Goal: Task Accomplishment & Management: Manage account settings

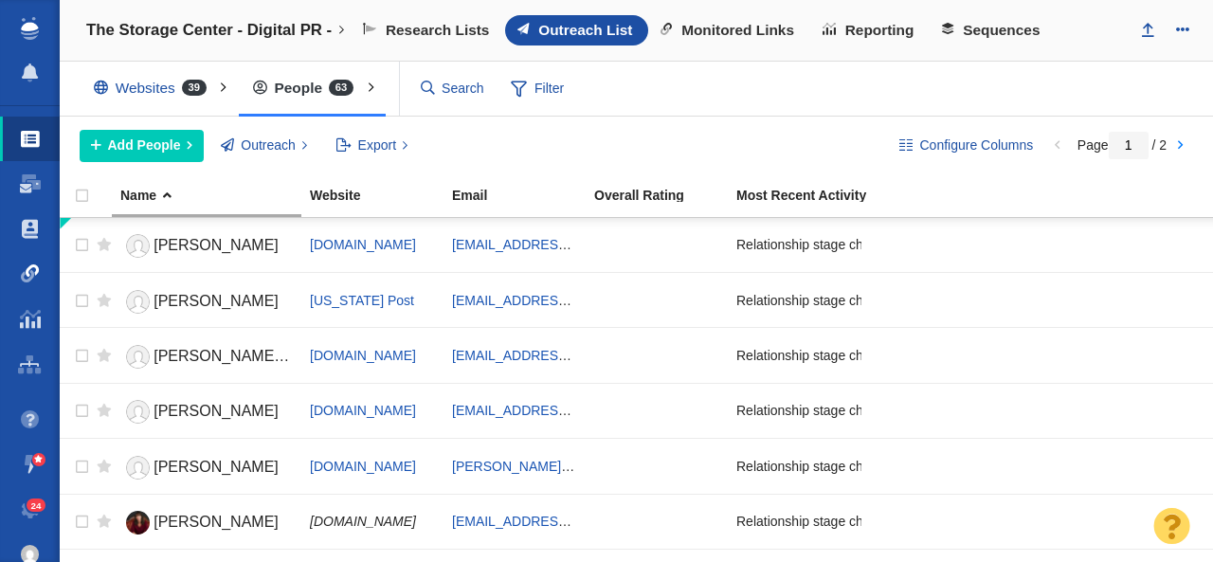
click at [31, 276] on span at bounding box center [30, 273] width 19 height 19
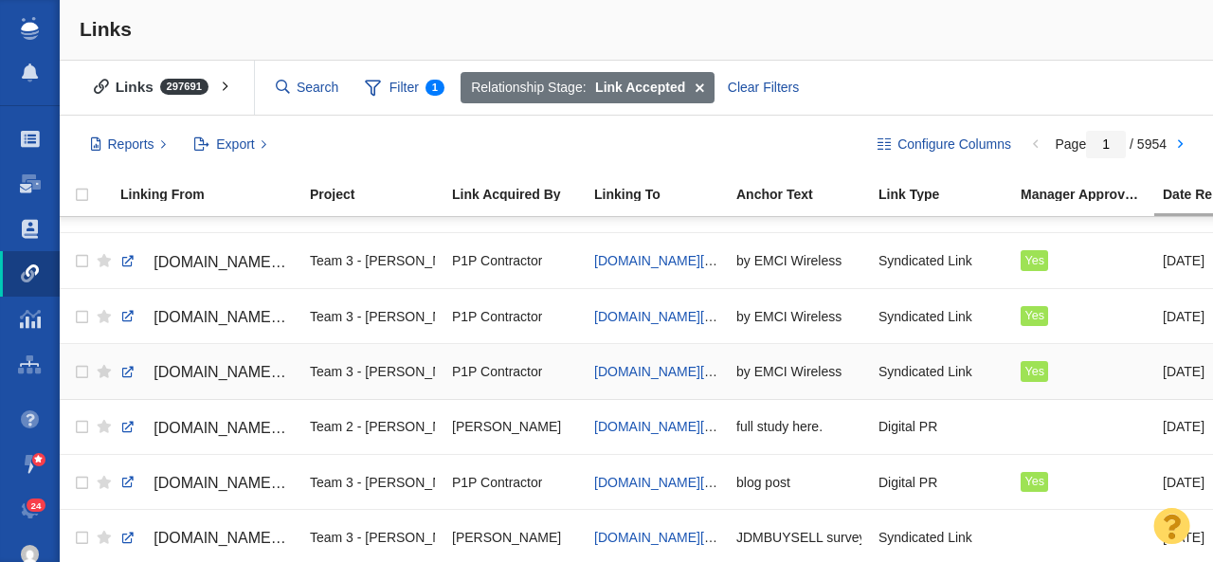
scroll to position [1108, 0]
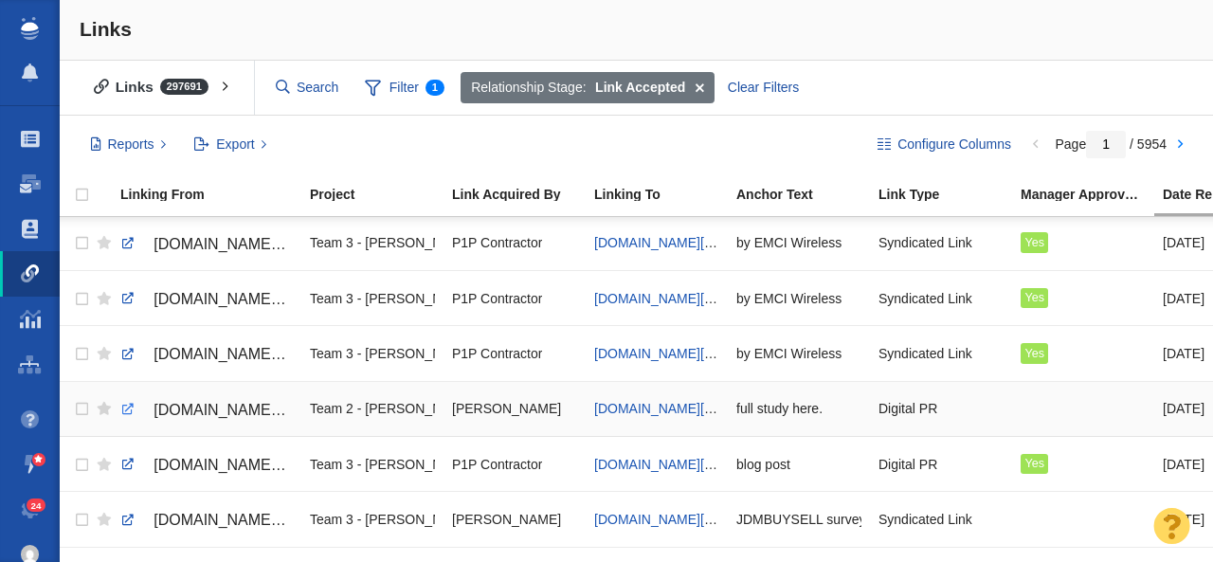
click at [125, 412] on link at bounding box center [127, 409] width 17 height 17
click at [633, 408] on span "[DOMAIN_NAME][URL]" at bounding box center [664, 408] width 140 height 15
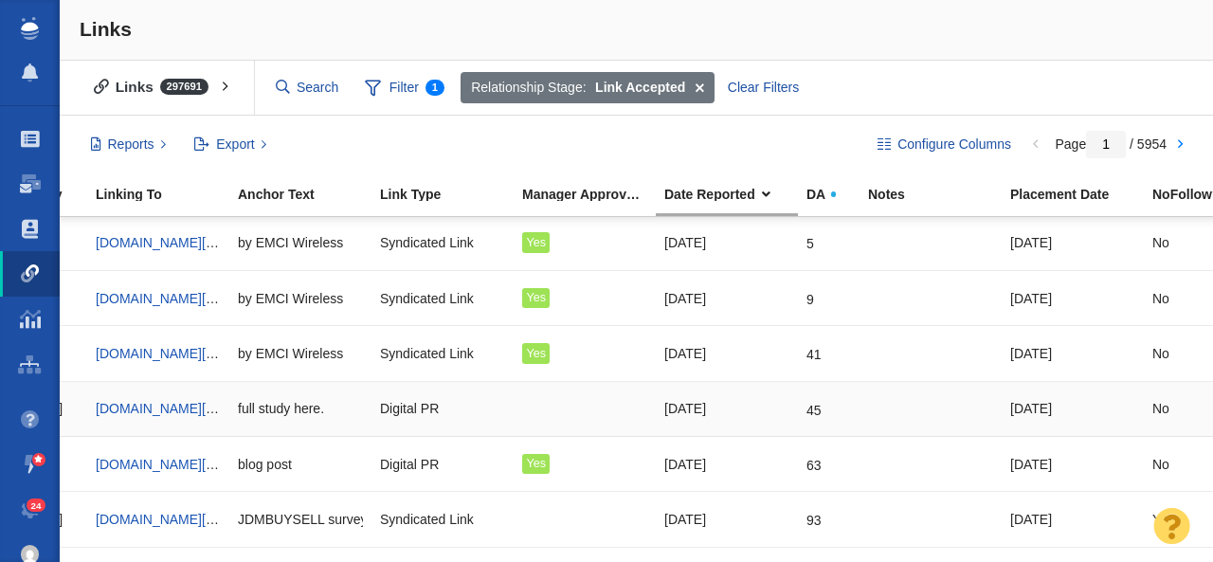
scroll to position [0, 0]
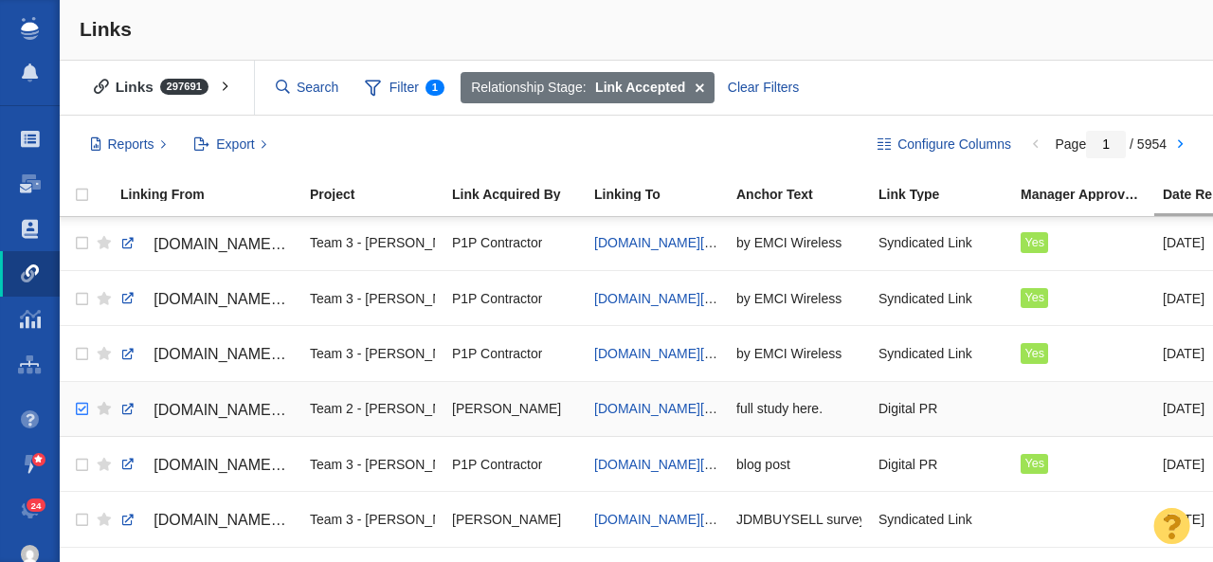
checkbox input "true"
click at [78, 407] on input "checkbox" at bounding box center [79, 410] width 28 height 42
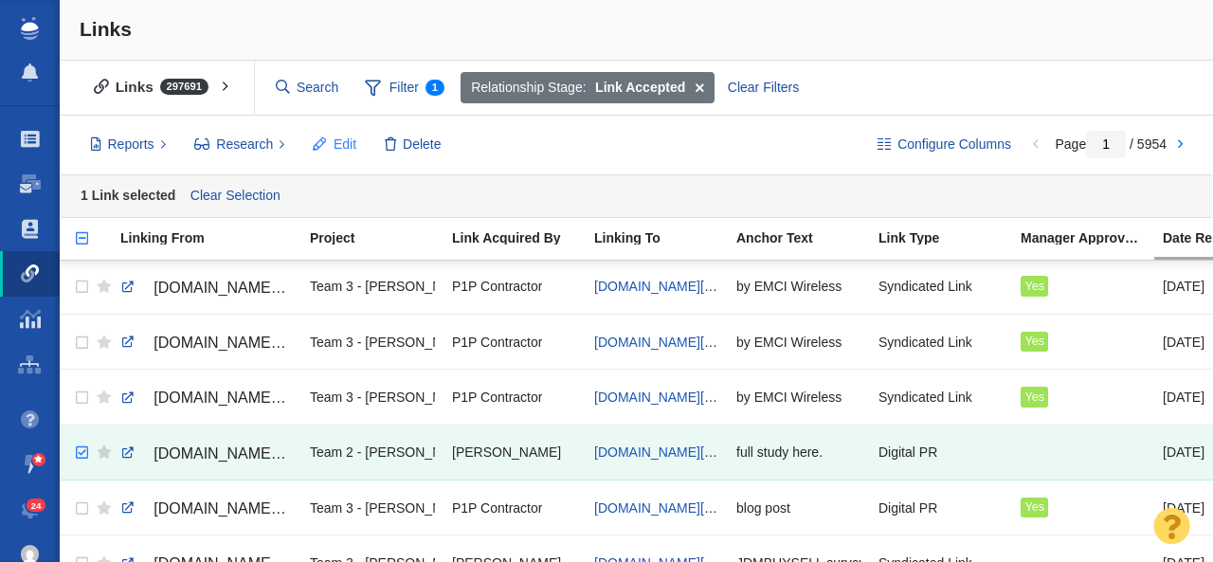
click at [329, 145] on button "Edit" at bounding box center [334, 145] width 64 height 32
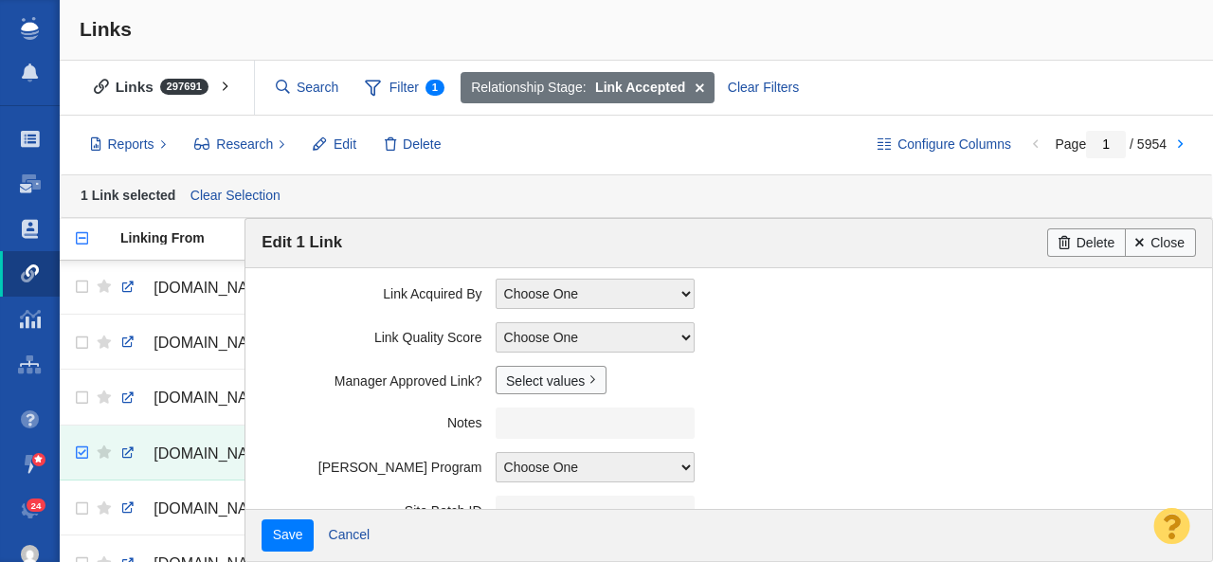
scroll to position [539, 0]
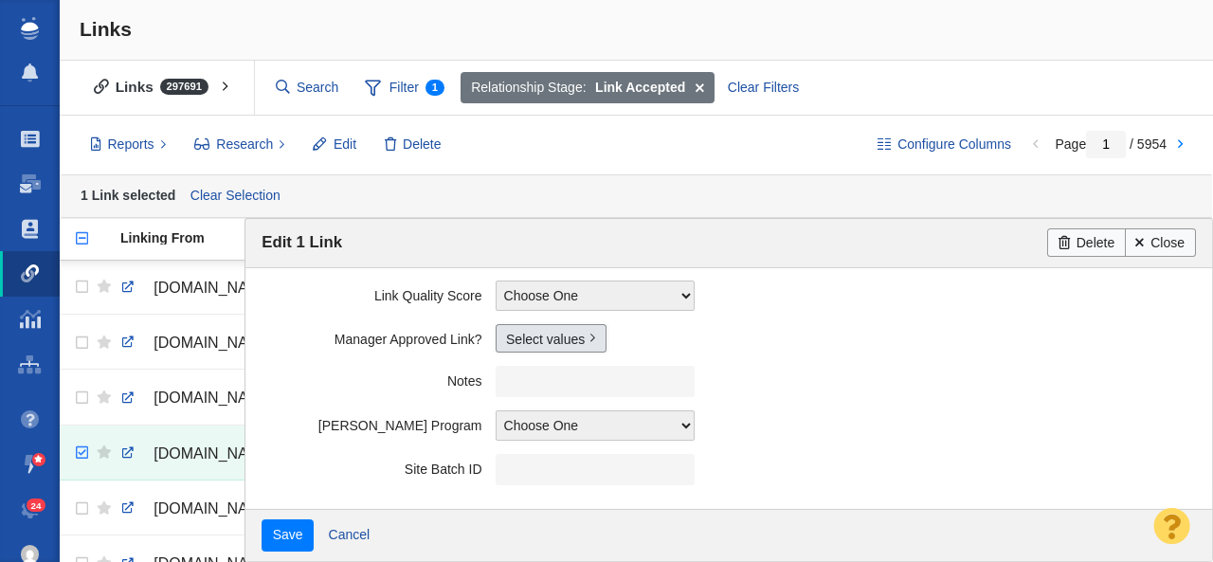
click at [524, 346] on link "Select values" at bounding box center [551, 338] width 111 height 28
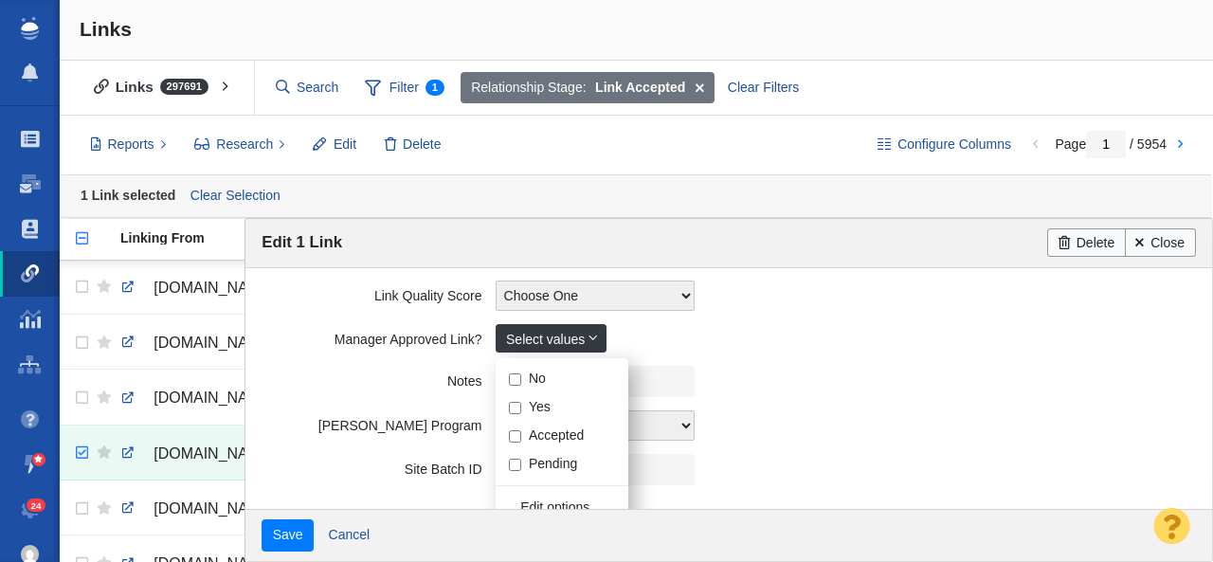
click at [517, 410] on input "Yes" at bounding box center [515, 408] width 12 height 12
checkbox input "true"
click at [334, 384] on label "Notes" at bounding box center [378, 378] width 233 height 24
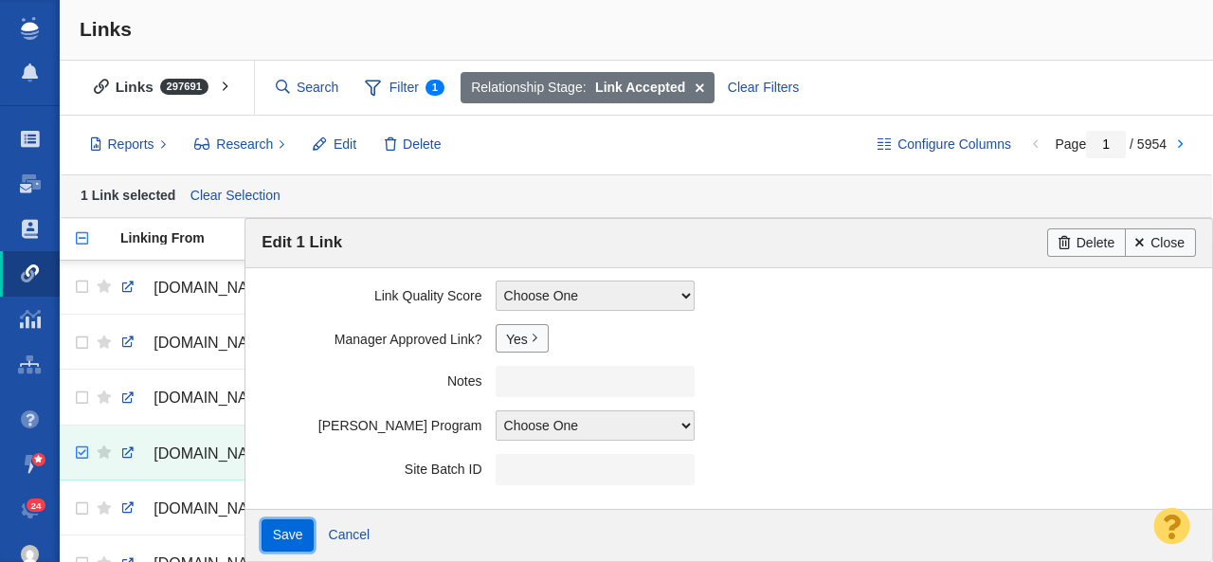
click at [295, 529] on input "Save" at bounding box center [288, 535] width 52 height 32
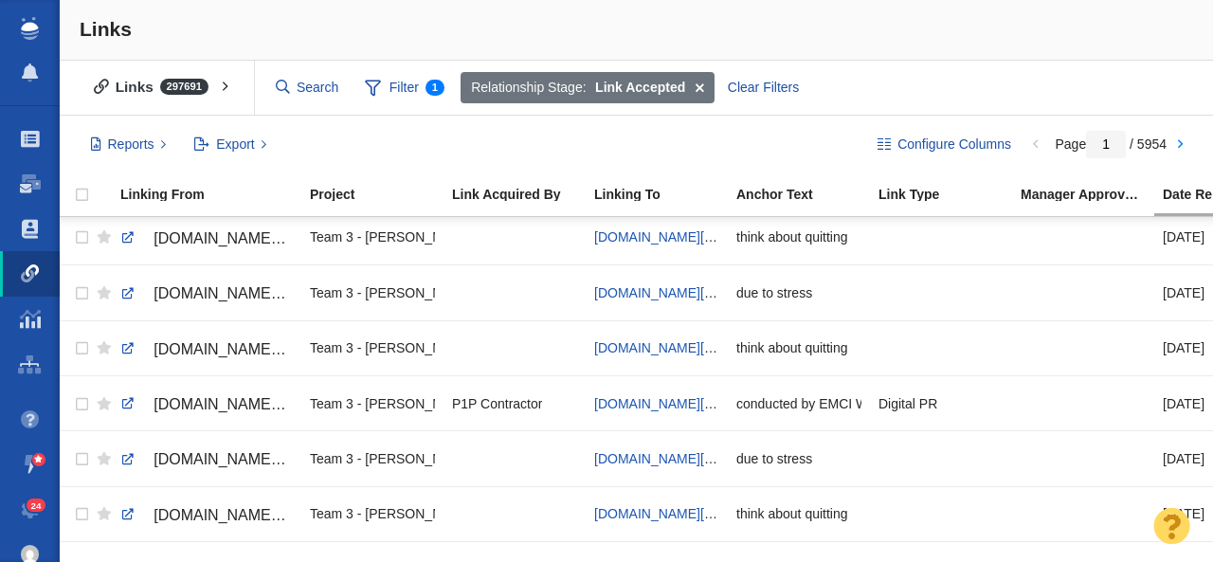
scroll to position [0, 0]
